Goal: Find specific page/section: Find specific page/section

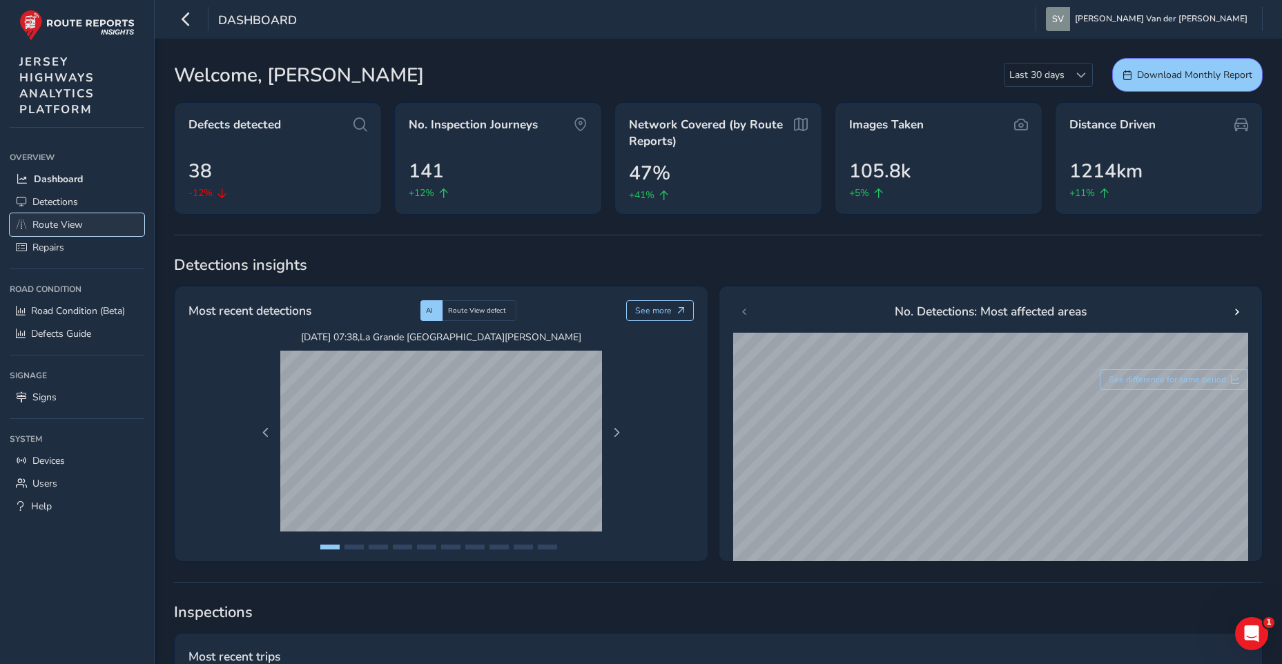
click at [55, 224] on span "Route View" at bounding box center [57, 224] width 50 height 13
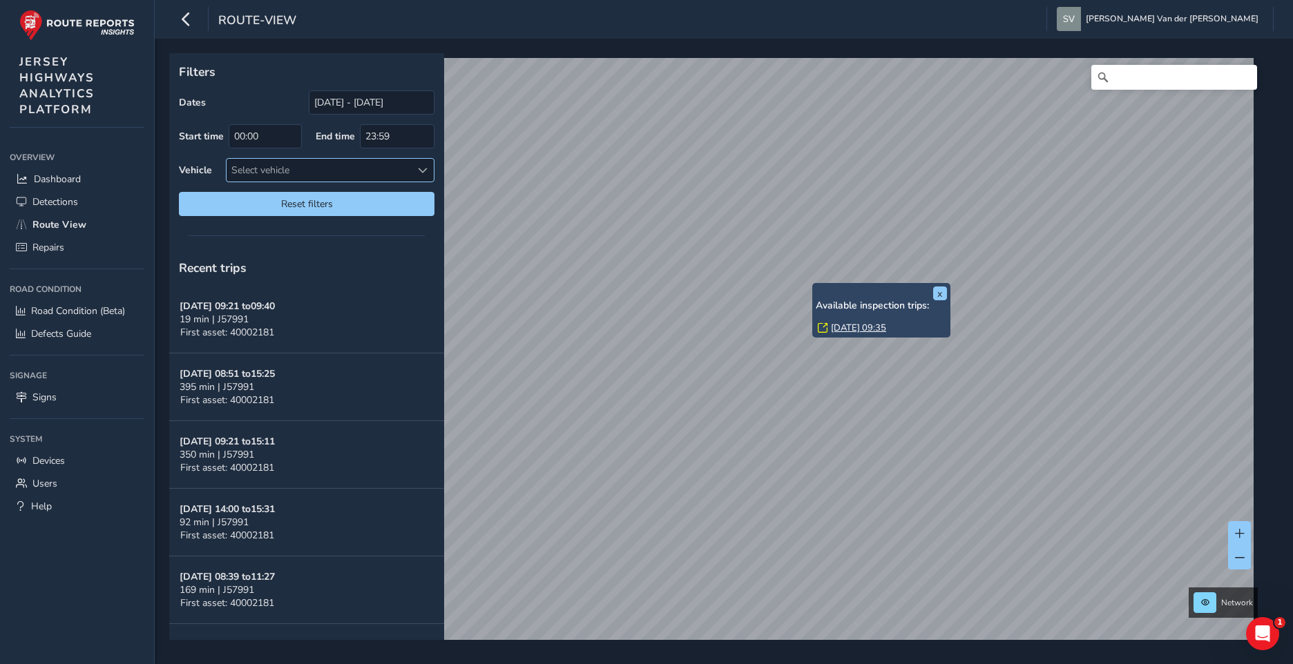
click at [816, 288] on div "x Available inspection trips: [DATE] 09:35" at bounding box center [881, 311] width 131 height 48
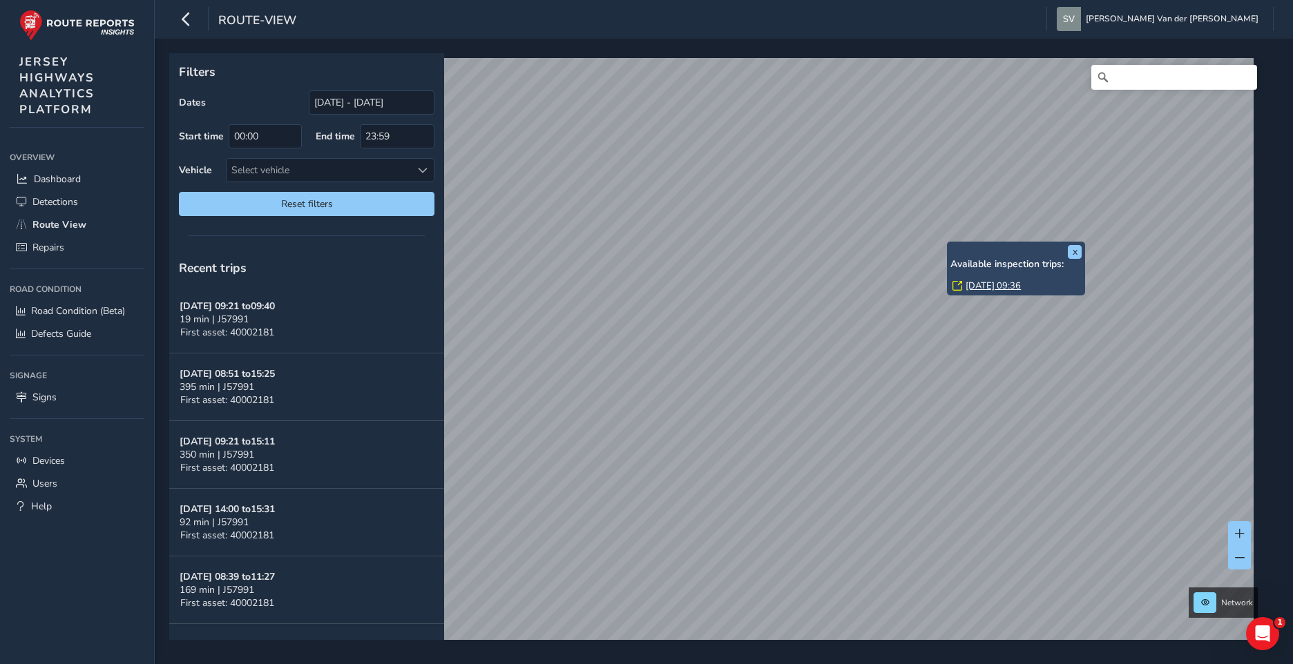
click at [989, 284] on link "[DATE] 09:36" at bounding box center [992, 286] width 55 height 12
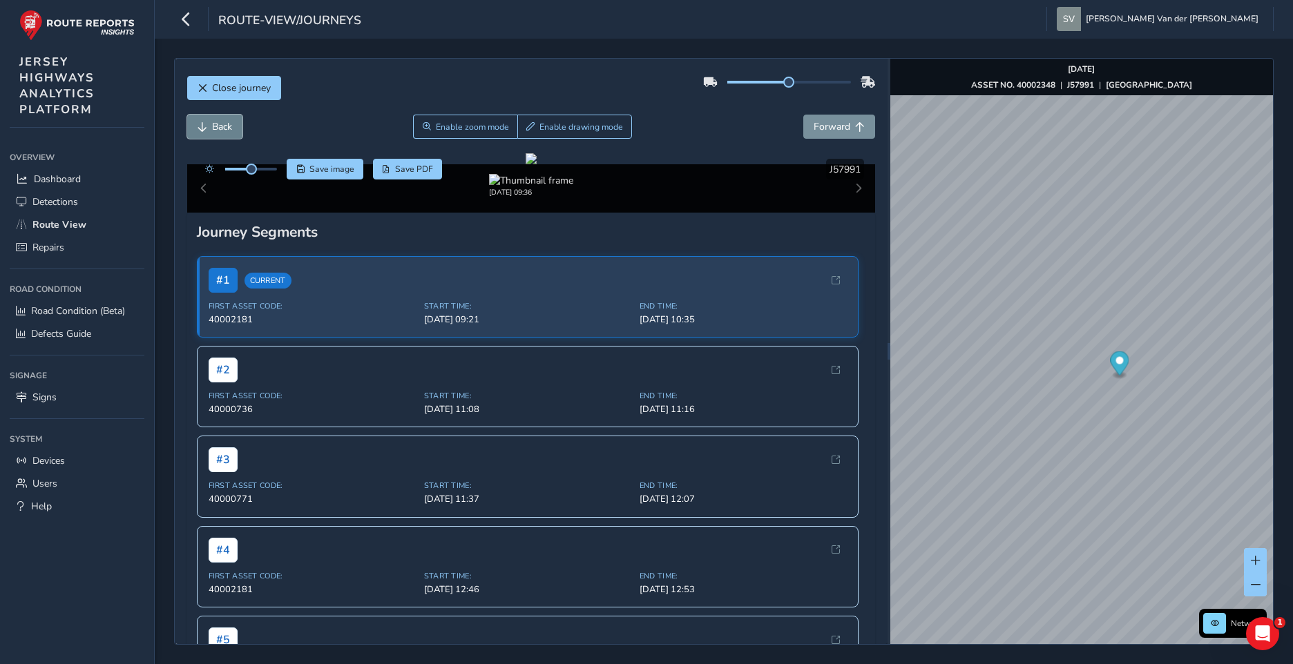
click at [206, 125] on span "Back" at bounding box center [202, 127] width 10 height 10
click at [198, 125] on span "Back" at bounding box center [202, 127] width 10 height 10
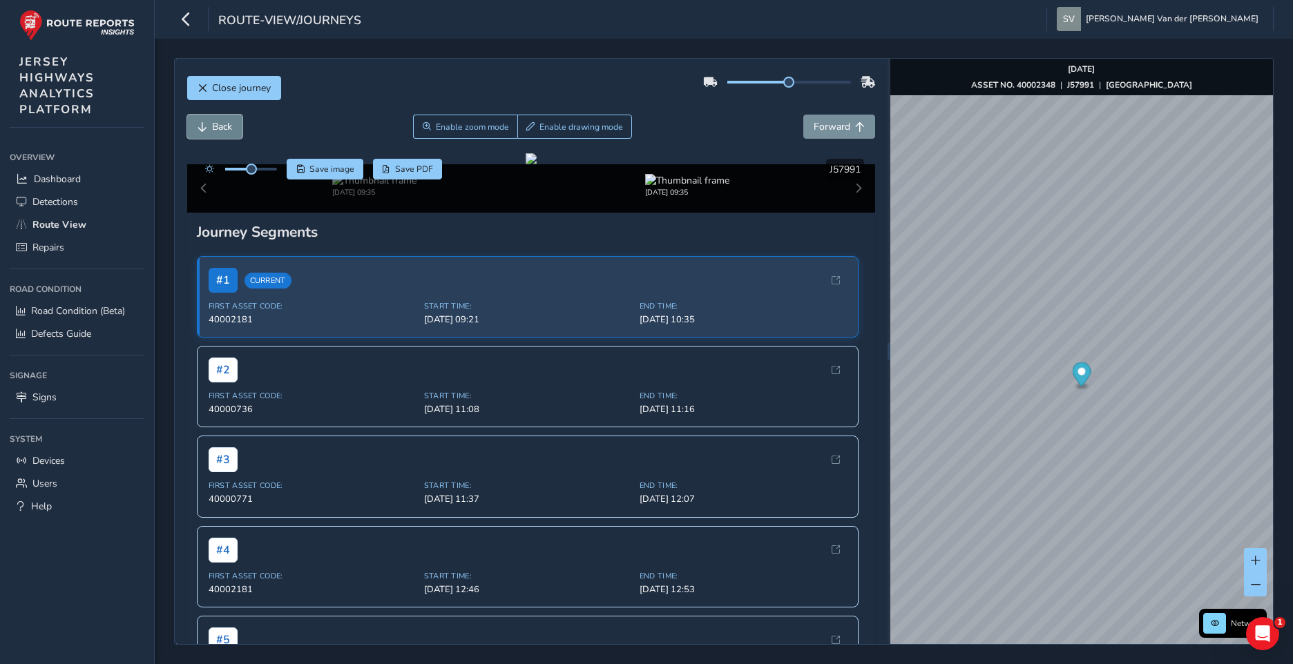
click at [200, 125] on span "Back" at bounding box center [202, 127] width 10 height 10
click at [202, 125] on span "Back" at bounding box center [202, 127] width 10 height 10
click at [818, 113] on div "Close journey" at bounding box center [531, 93] width 688 height 44
click at [820, 126] on span "Forward" at bounding box center [831, 126] width 37 height 13
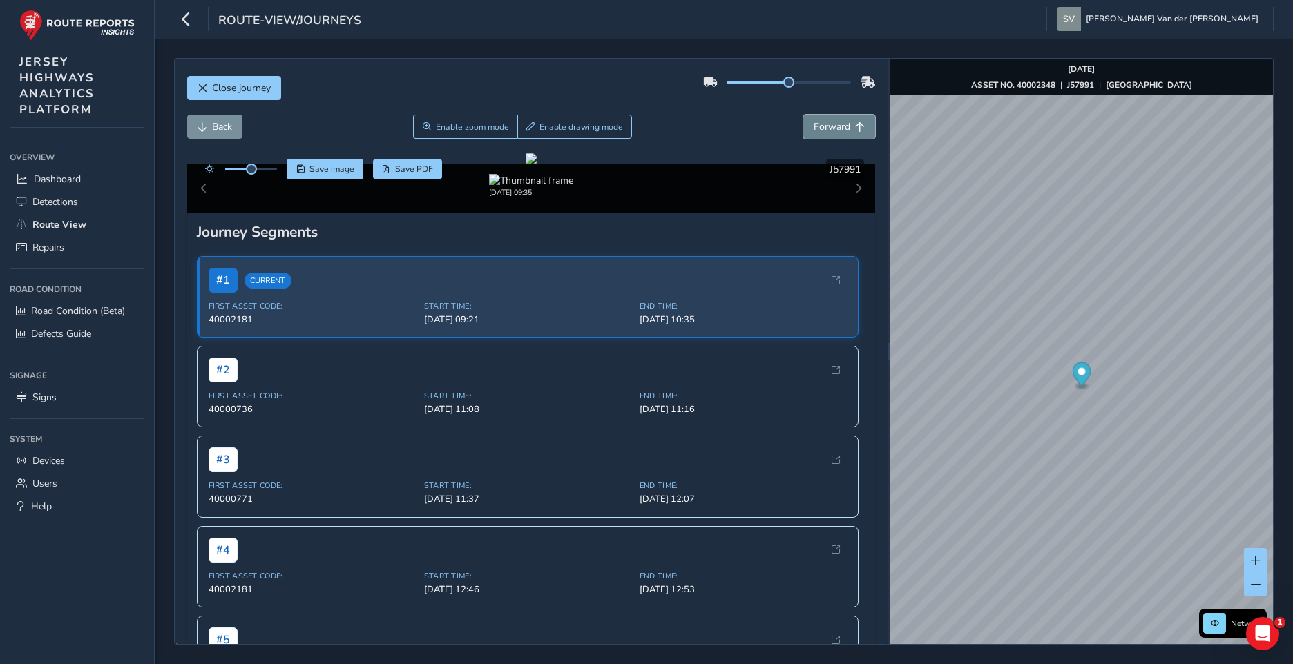
click at [820, 126] on span "Forward" at bounding box center [831, 126] width 37 height 13
click at [194, 125] on button "Back" at bounding box center [214, 127] width 55 height 24
click at [196, 124] on button "Back" at bounding box center [214, 127] width 55 height 24
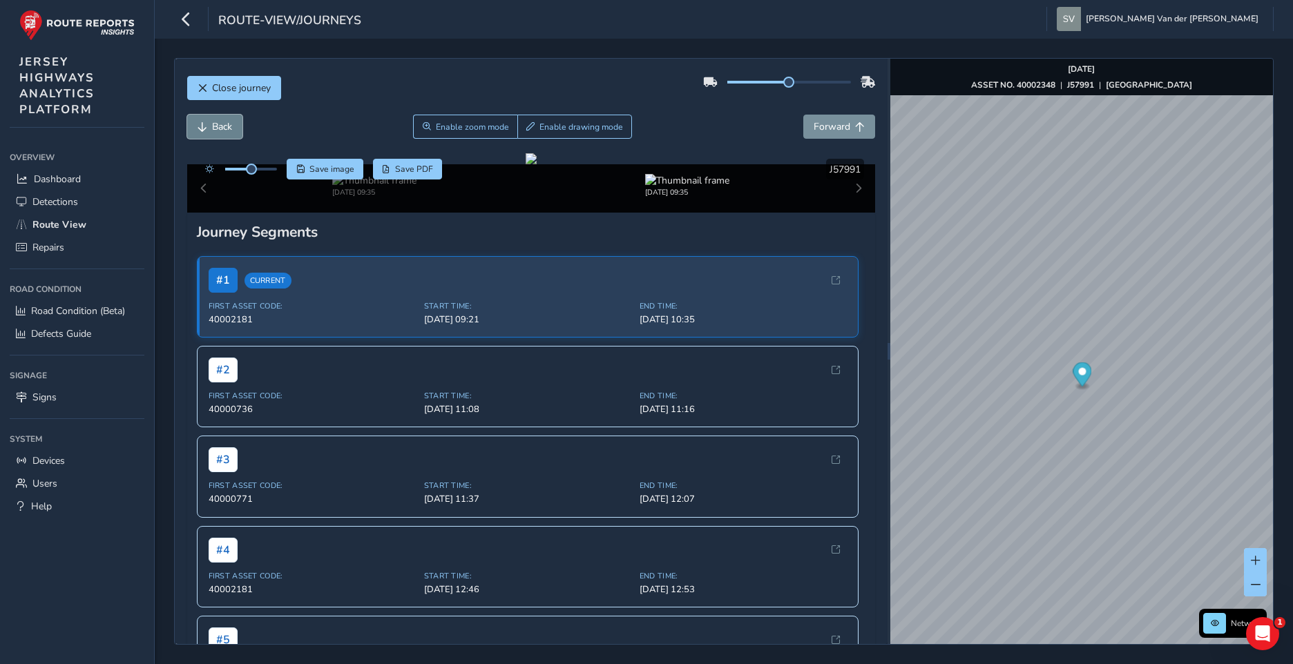
click at [196, 124] on button "Back" at bounding box center [214, 127] width 55 height 24
click at [832, 126] on span "Forward" at bounding box center [831, 126] width 37 height 13
click at [831, 126] on span "Forward" at bounding box center [831, 126] width 37 height 13
click at [206, 123] on span "Back" at bounding box center [202, 127] width 10 height 10
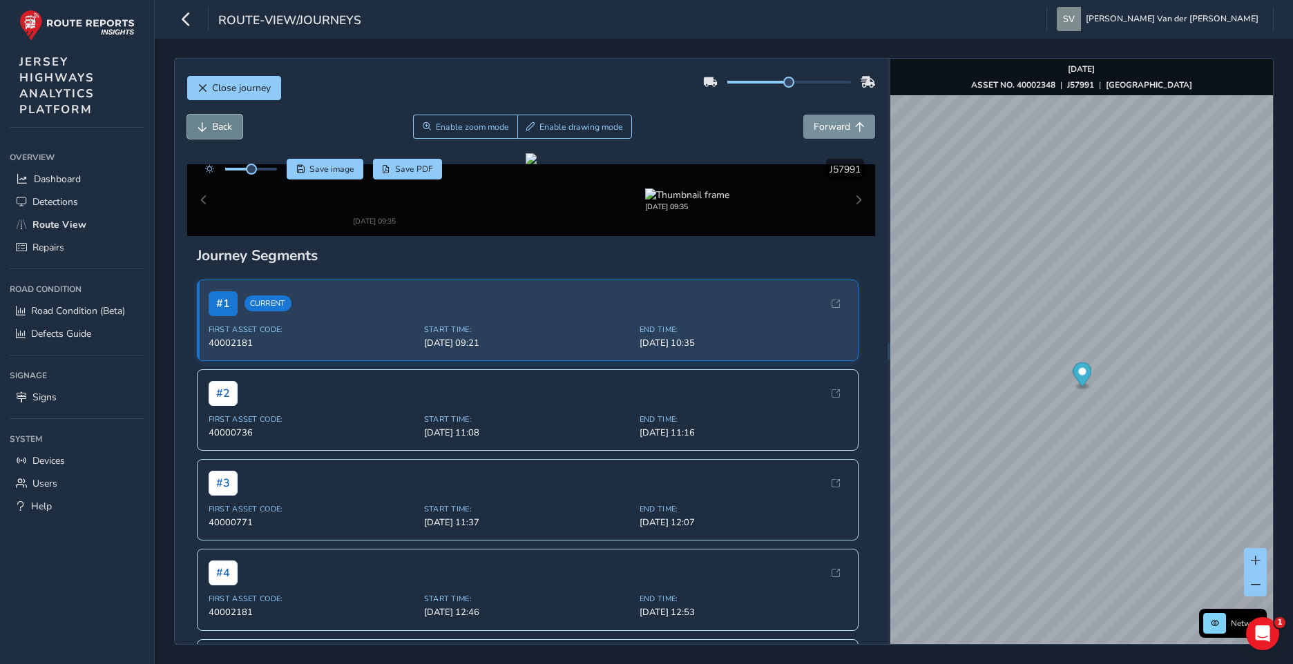
click at [206, 123] on span "Back" at bounding box center [202, 127] width 10 height 10
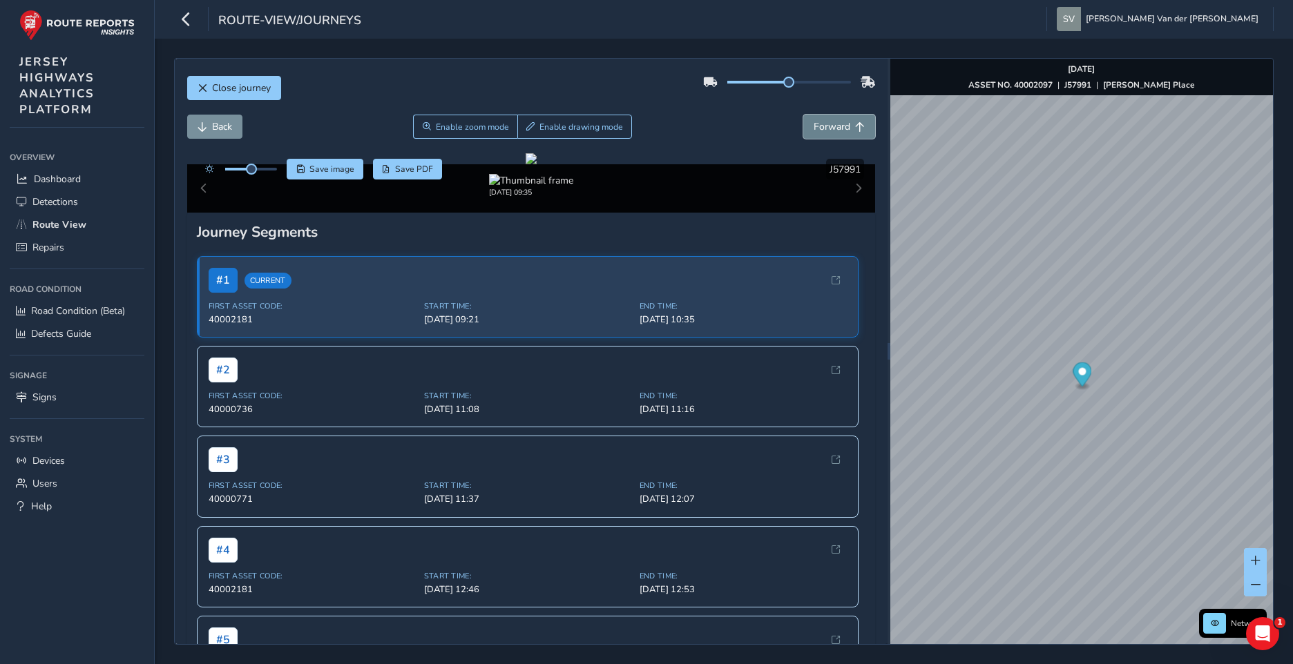
click at [831, 121] on span "Forward" at bounding box center [831, 126] width 37 height 13
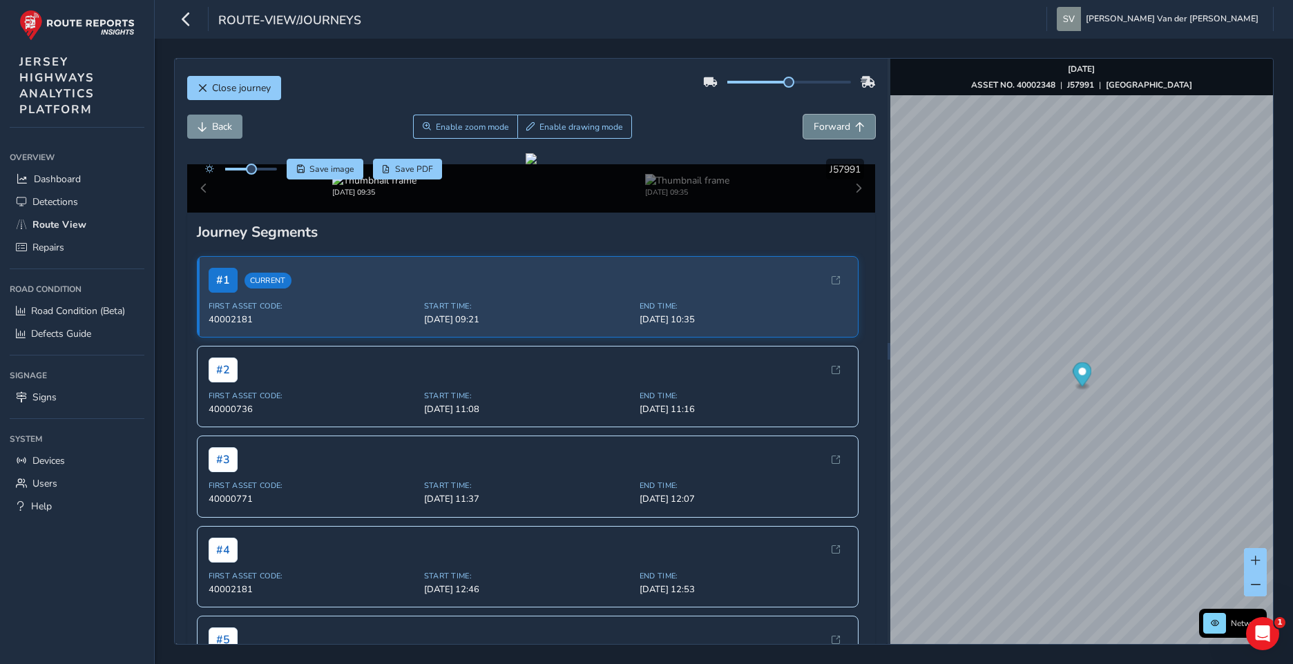
click at [831, 121] on span "Forward" at bounding box center [831, 126] width 37 height 13
click at [810, 134] on button "Forward" at bounding box center [839, 127] width 72 height 24
click at [227, 126] on span "Back" at bounding box center [222, 126] width 20 height 13
click at [226, 127] on span "Back" at bounding box center [222, 126] width 20 height 13
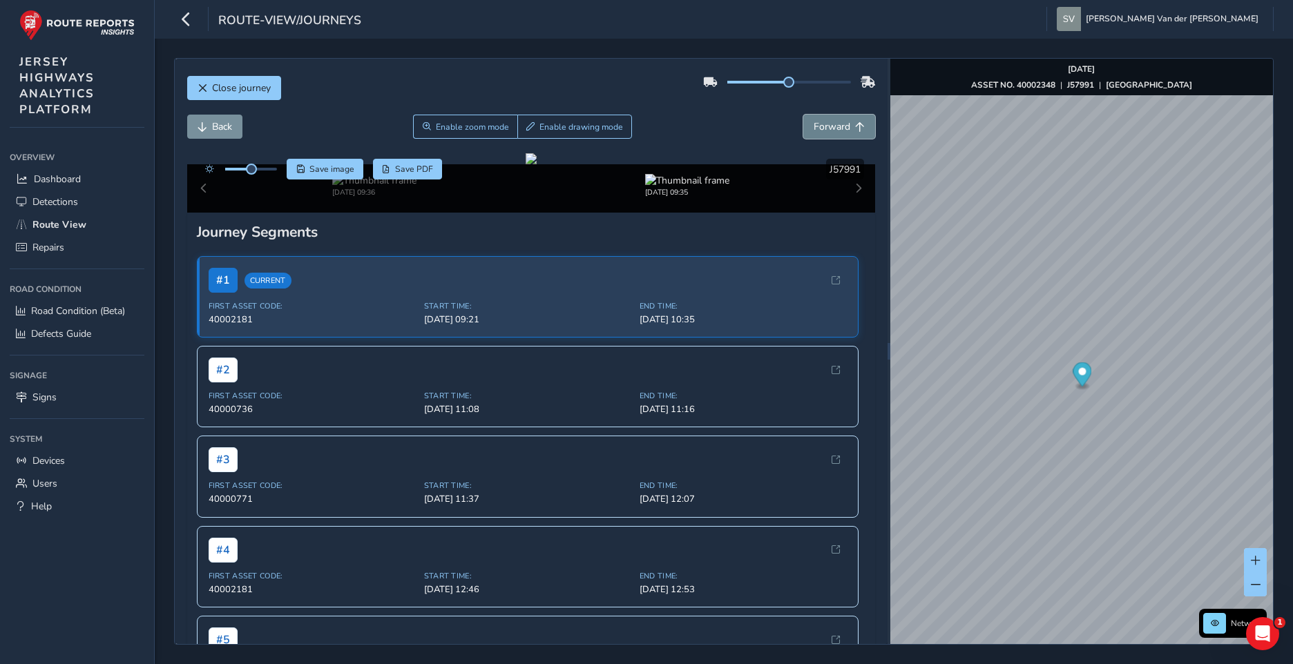
click at [837, 126] on span "Forward" at bounding box center [831, 126] width 37 height 13
click at [836, 126] on span "Forward" at bounding box center [831, 126] width 37 height 13
click at [207, 122] on button "Back" at bounding box center [214, 127] width 55 height 24
click at [206, 124] on span "Back" at bounding box center [202, 127] width 10 height 10
click at [855, 130] on span "Forward" at bounding box center [860, 127] width 10 height 10
